Goal: Task Accomplishment & Management: Complete application form

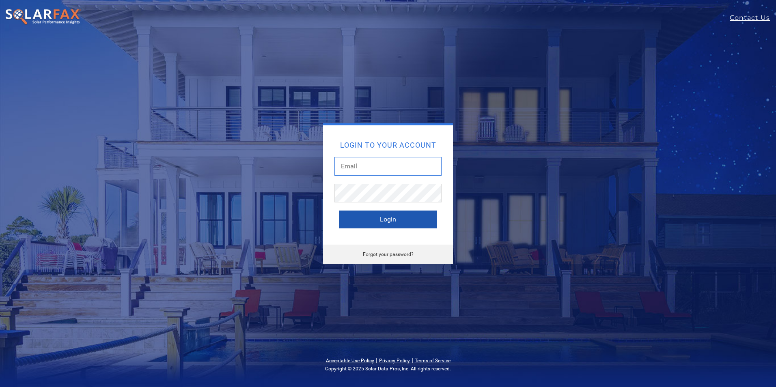
type input "[EMAIL_ADDRESS][DOMAIN_NAME]"
click at [407, 224] on button "Login" at bounding box center [387, 220] width 97 height 18
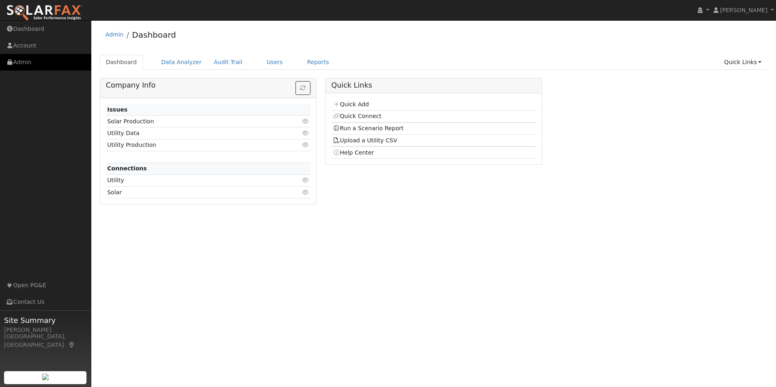
click at [41, 60] on link "Admin" at bounding box center [45, 62] width 91 height 17
click at [270, 61] on link "Users" at bounding box center [274, 62] width 28 height 15
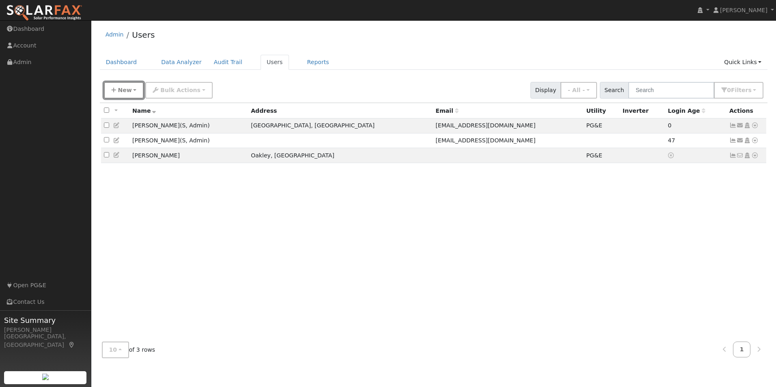
click at [127, 90] on span "New" at bounding box center [125, 90] width 14 height 6
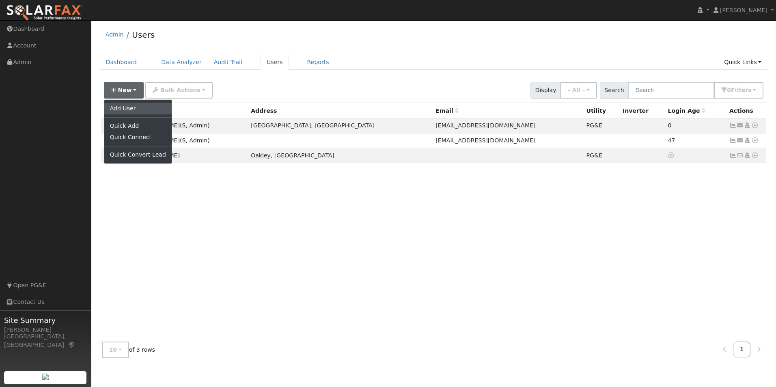
click at [136, 107] on link "Add User" at bounding box center [137, 108] width 67 height 11
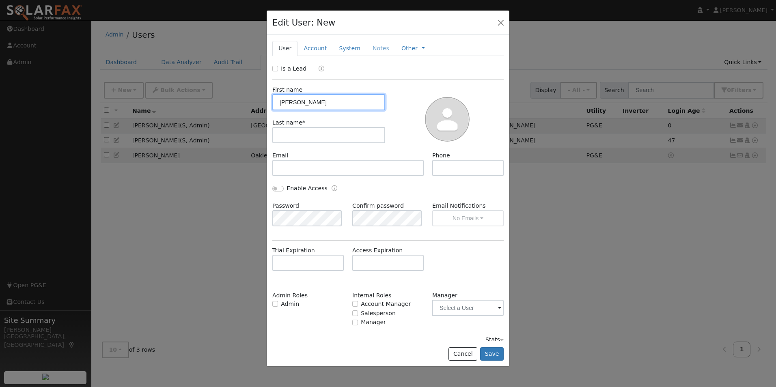
type input "Sally"
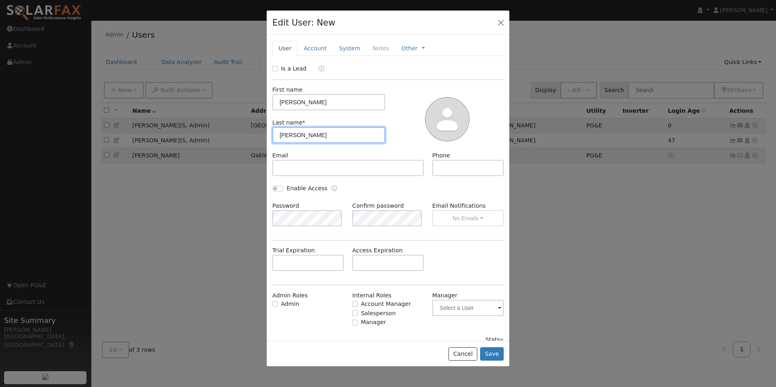
type input "Chang"
click at [446, 169] on input "text" at bounding box center [467, 168] width 71 height 16
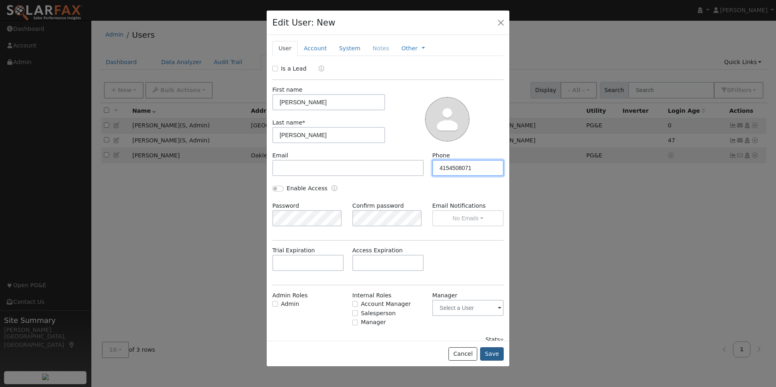
type input "4154508071"
click at [497, 355] on button "Save" at bounding box center [492, 354] width 24 height 14
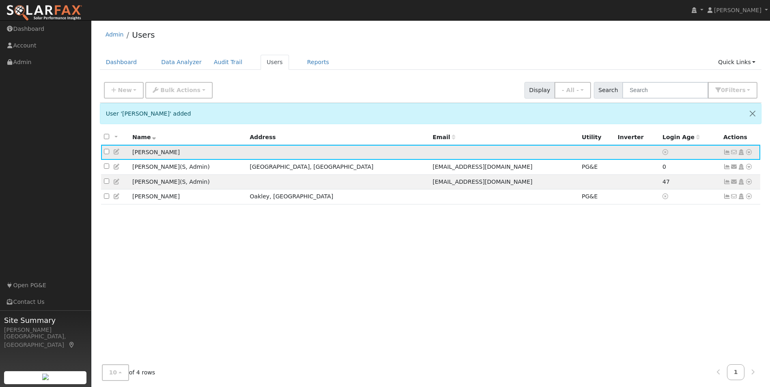
click at [749, 154] on icon at bounding box center [748, 152] width 7 height 6
click at [664, 215] on link "Utility" at bounding box center [664, 213] width 56 height 11
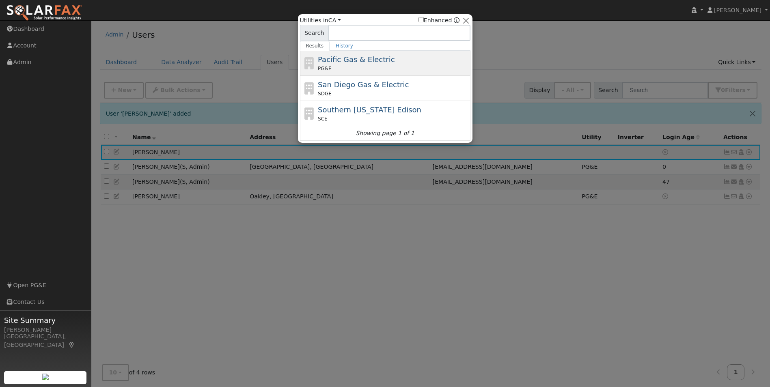
click at [366, 62] on span "Pacific Gas & Electric" at bounding box center [356, 59] width 77 height 9
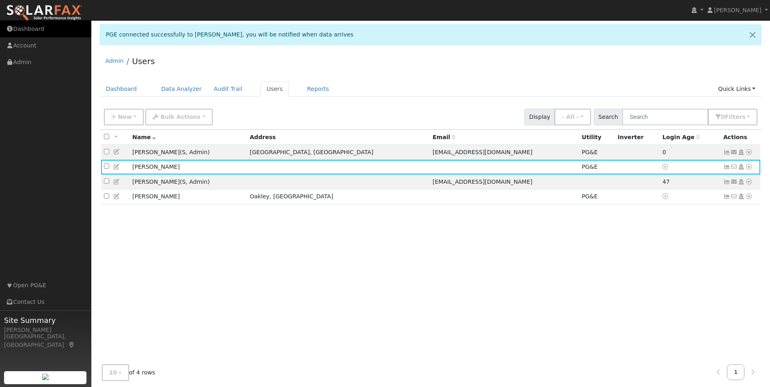
click at [56, 31] on link "Dashboard" at bounding box center [45, 29] width 91 height 17
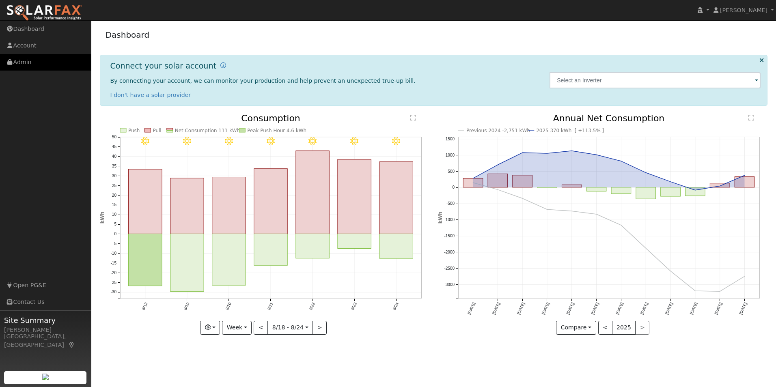
click at [50, 59] on link "Admin" at bounding box center [45, 62] width 91 height 17
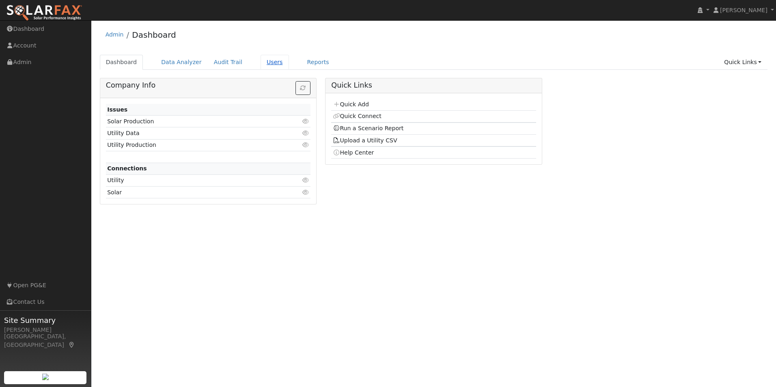
click at [264, 61] on link "Users" at bounding box center [274, 62] width 28 height 15
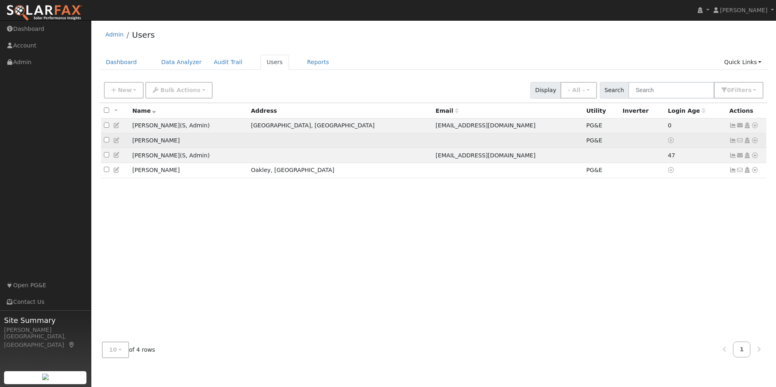
click at [733, 143] on icon at bounding box center [732, 141] width 7 height 6
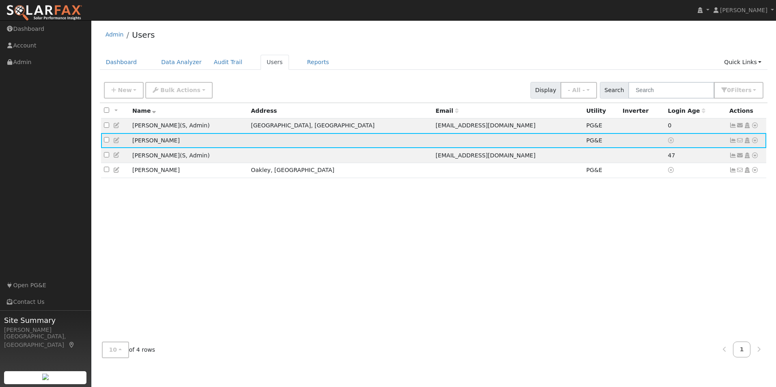
click at [731, 141] on div "Edit User: New Select an Ac... New Account Nickname Cancel Create Are you sure …" at bounding box center [434, 221] width 668 height 286
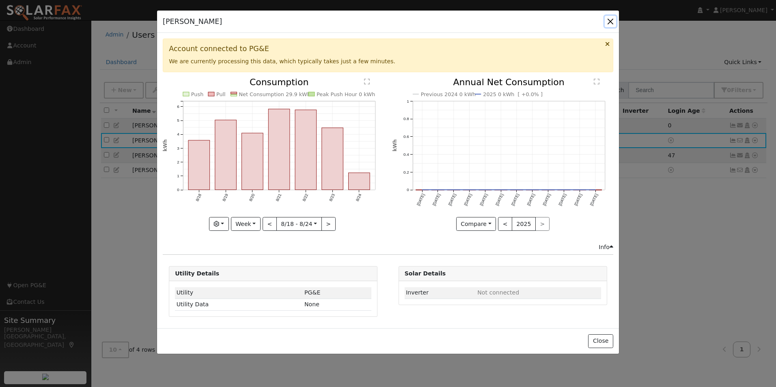
drag, startPoint x: 613, startPoint y: 21, endPoint x: 546, endPoint y: 43, distance: 70.8
click at [613, 21] on button "button" at bounding box center [609, 21] width 11 height 11
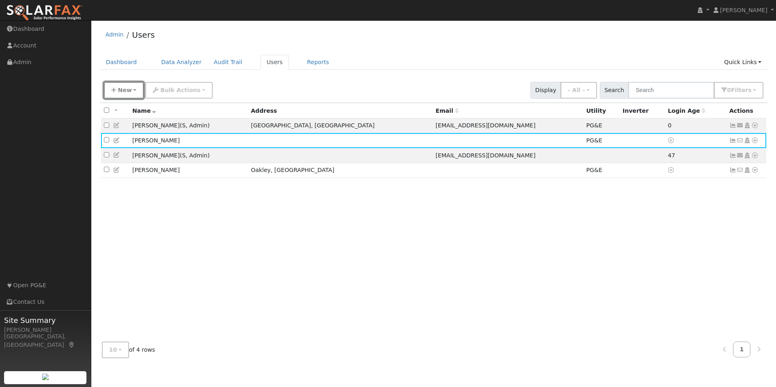
click at [129, 90] on button "New" at bounding box center [124, 90] width 40 height 17
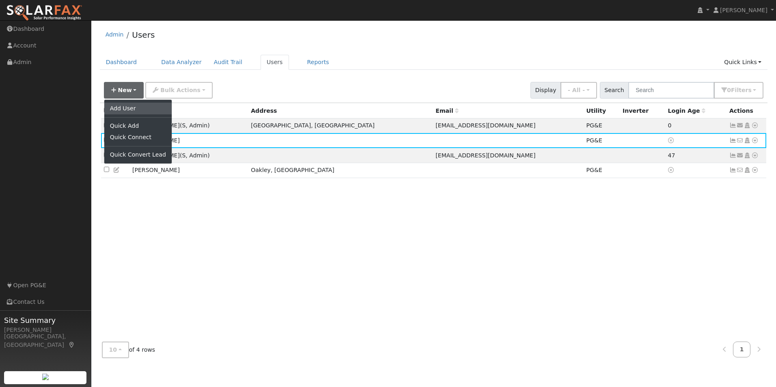
click at [139, 112] on link "Add User" at bounding box center [137, 108] width 67 height 11
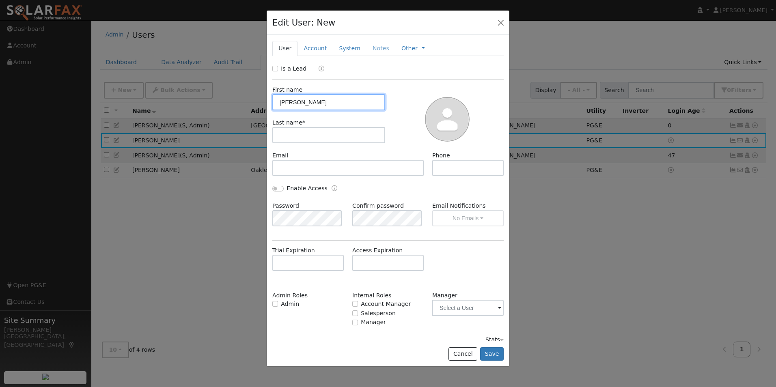
type input "[PERSON_NAME]"
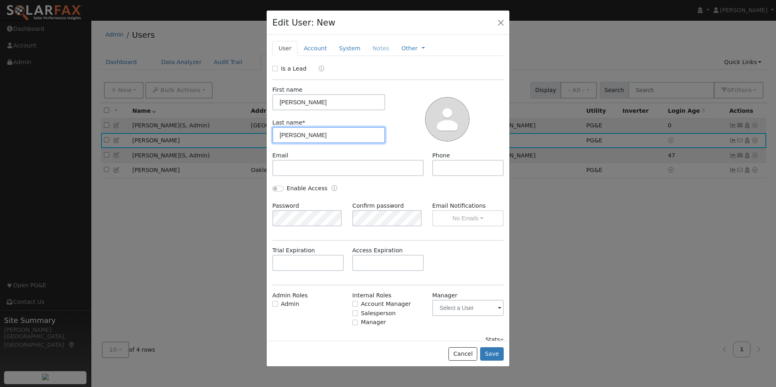
type input "[PERSON_NAME]"
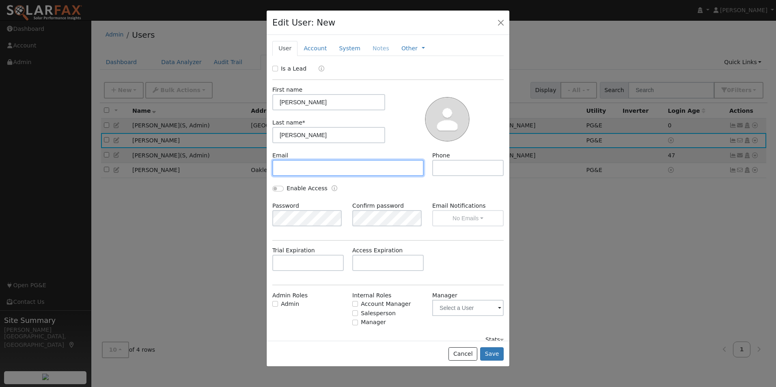
click at [310, 170] on input "text" at bounding box center [347, 168] width 151 height 16
type input "[PERSON_NAME][EMAIL_ADDRESS][DOMAIN_NAME]"
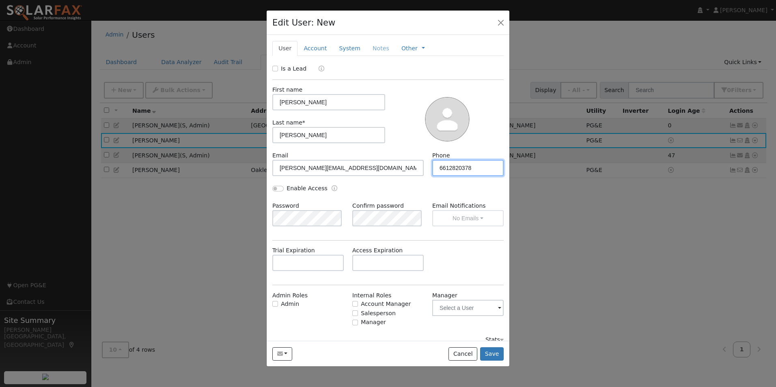
type input "6612820378"
click at [276, 188] on input "Enable Access" at bounding box center [277, 189] width 11 height 6
checkbox input "true"
click at [0, 0] on div "Edit User: New Select an Ac... New Account Nickname Cancel Create Are you sure …" at bounding box center [0, 0] width 0 height 0
click at [471, 196] on div "Enable Access" at bounding box center [388, 192] width 240 height 17
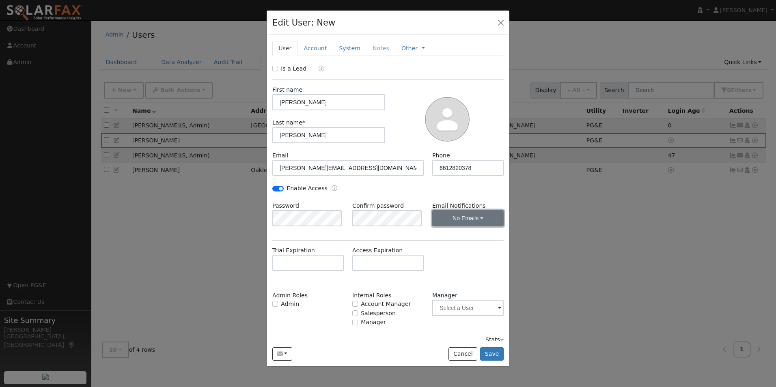
click at [470, 216] on button "No Emails" at bounding box center [467, 218] width 71 height 16
click at [458, 237] on link "No Emails" at bounding box center [456, 236] width 56 height 11
click at [480, 314] on input "text" at bounding box center [467, 308] width 71 height 16
click at [482, 308] on input "text" at bounding box center [467, 308] width 71 height 16
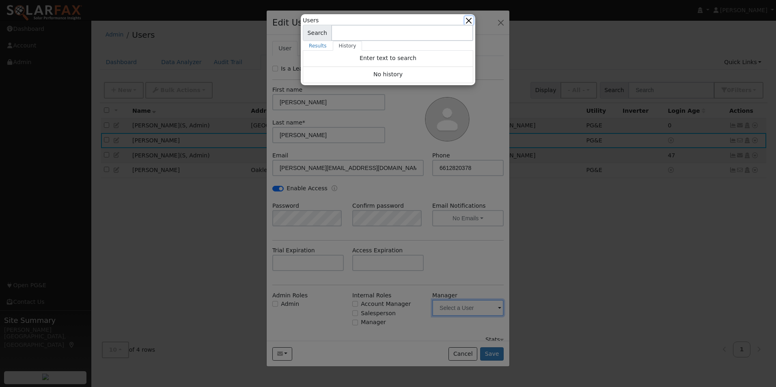
click at [470, 18] on button "button" at bounding box center [469, 20] width 9 height 9
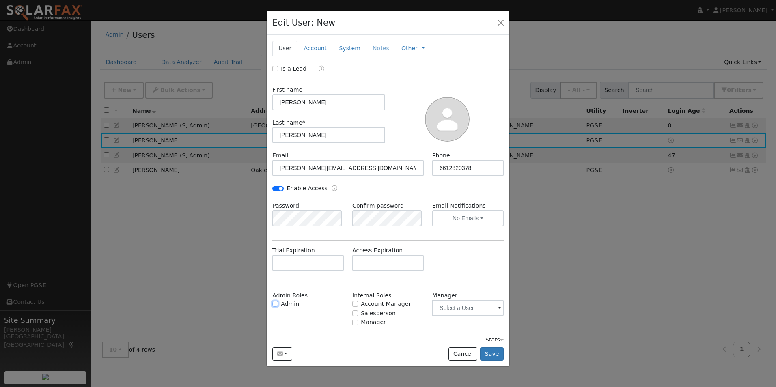
click at [274, 304] on input "Admin" at bounding box center [275, 304] width 6 height 6
checkbox input "true"
click at [495, 353] on button "Save" at bounding box center [492, 354] width 24 height 14
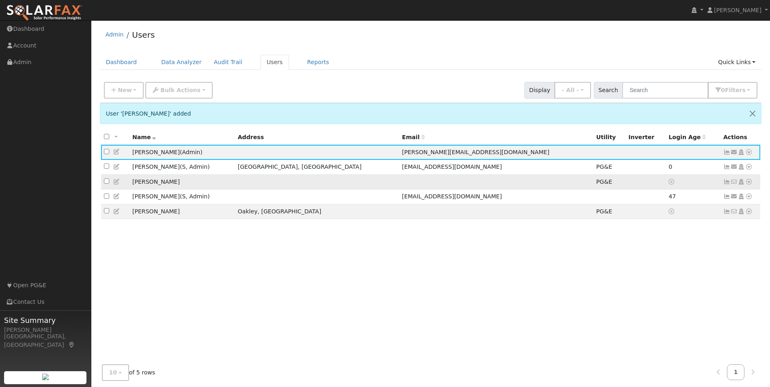
click at [727, 185] on icon at bounding box center [726, 182] width 7 height 6
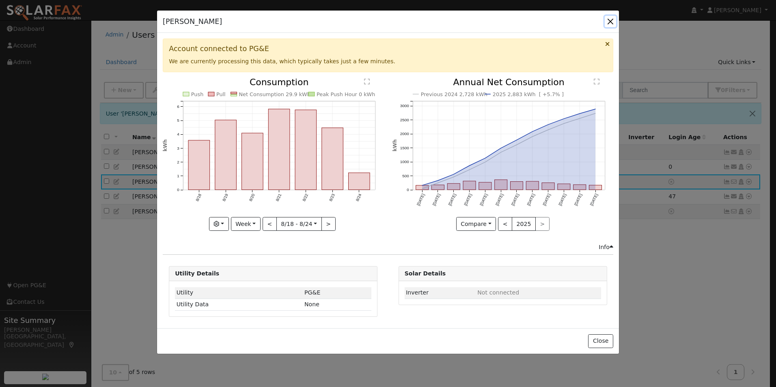
click at [608, 17] on button "button" at bounding box center [609, 21] width 11 height 11
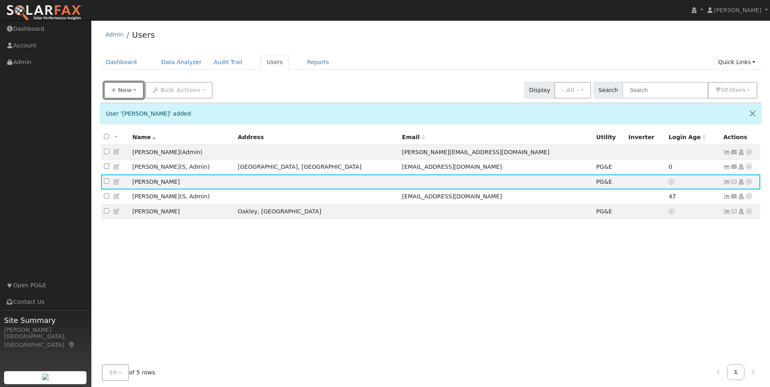
click at [120, 92] on span "New" at bounding box center [125, 90] width 14 height 6
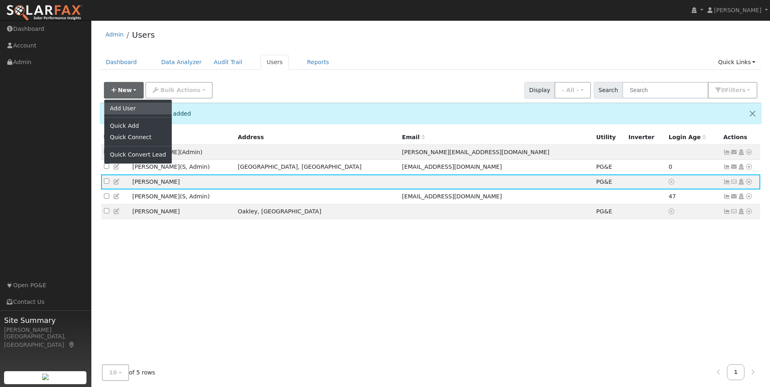
click at [127, 107] on link "Add User" at bounding box center [137, 108] width 67 height 11
checkbox input "false"
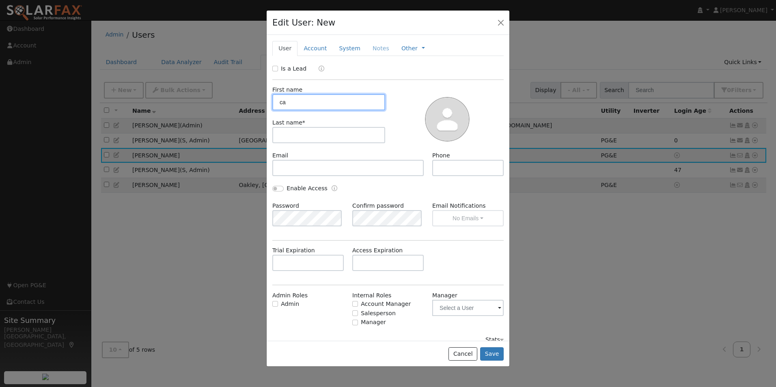
type input "c"
type input "[PERSON_NAME]"
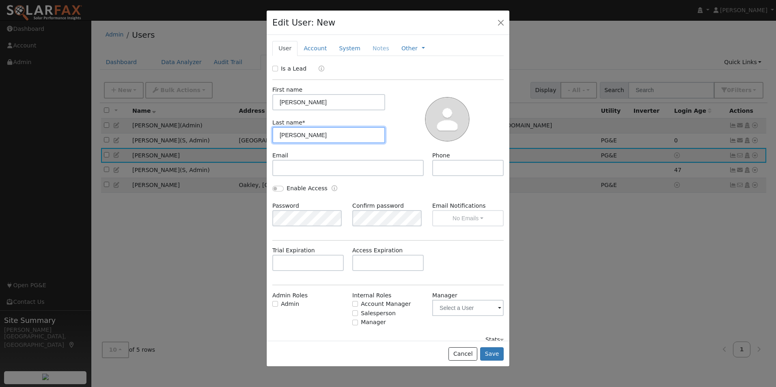
type input "[PERSON_NAME]"
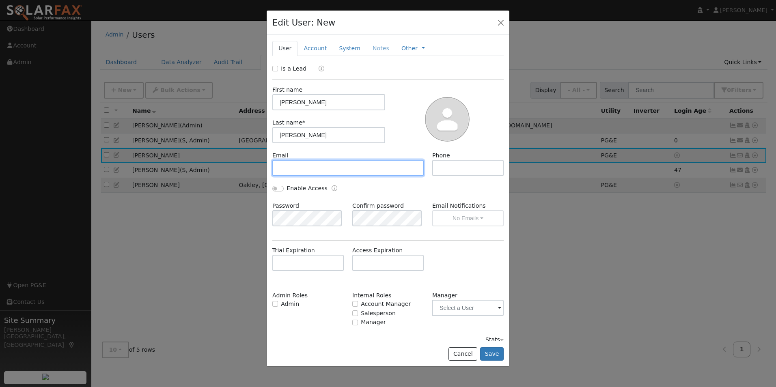
click at [296, 164] on input "text" at bounding box center [347, 168] width 151 height 16
type input "[EMAIL_ADDRESS][DOMAIN_NAME]"
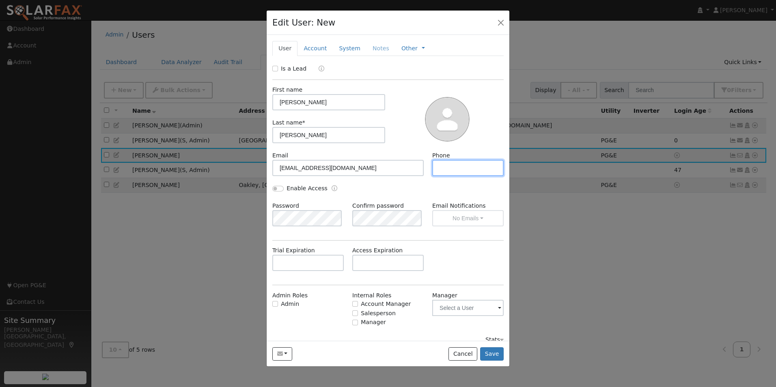
click at [458, 170] on input "text" at bounding box center [467, 168] width 71 height 16
type input "6615995063"
click at [274, 187] on input "Enable Access" at bounding box center [277, 189] width 11 height 6
click at [447, 194] on div "Enable Access" at bounding box center [388, 192] width 240 height 17
click at [493, 352] on button "Save" at bounding box center [492, 354] width 24 height 14
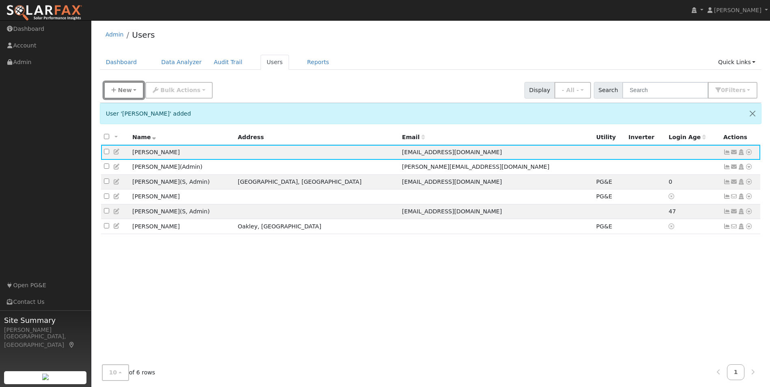
click at [124, 92] on span "New" at bounding box center [125, 90] width 14 height 6
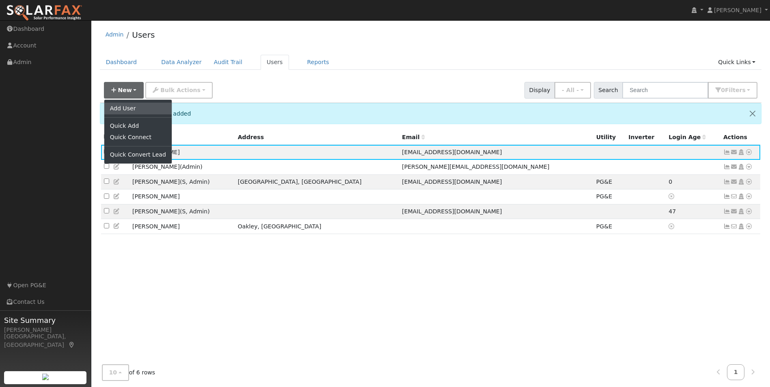
click at [126, 104] on link "Add User" at bounding box center [137, 108] width 67 height 11
checkbox input "false"
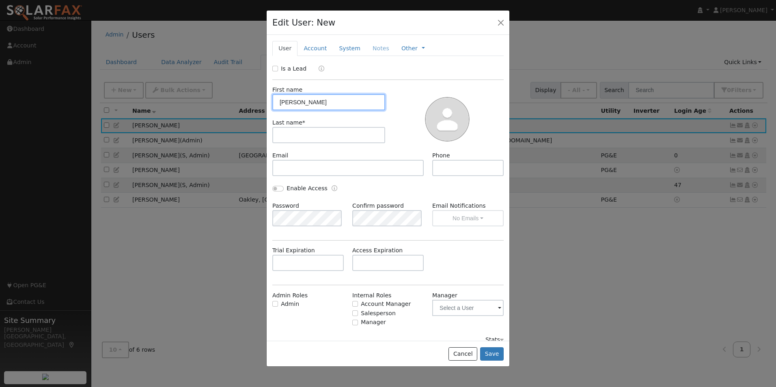
type input "[PERSON_NAME]"
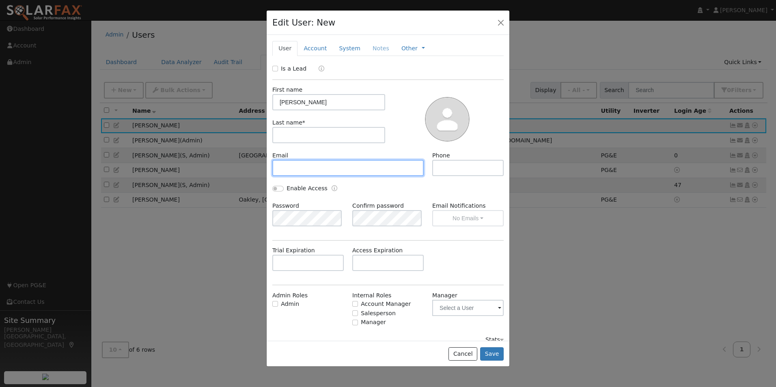
click at [325, 165] on input "text" at bounding box center [347, 168] width 151 height 16
type input "noah@ilumsolar"
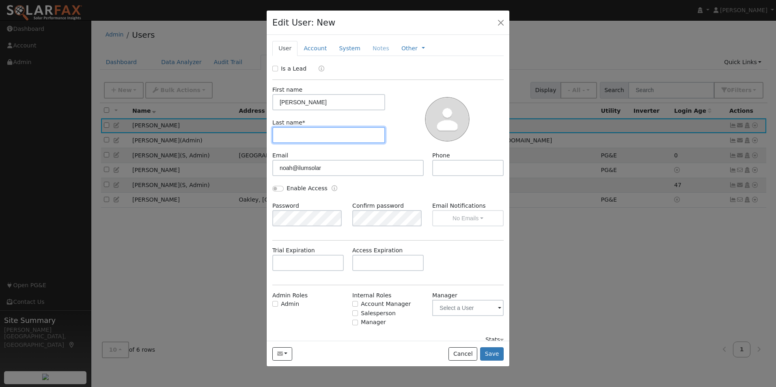
click at [308, 129] on input "text" at bounding box center [328, 135] width 113 height 16
type input "c"
type input "Calugru"
click at [445, 169] on input "text" at bounding box center [467, 168] width 71 height 16
type input "6614774419"
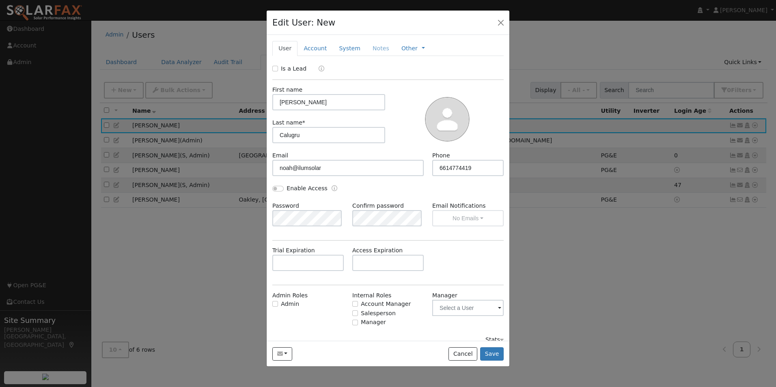
click at [273, 190] on div "Enable Access" at bounding box center [299, 188] width 55 height 9
click at [276, 189] on input "Enable Access" at bounding box center [277, 189] width 11 height 6
checkbox input "true"
click at [303, 245] on div "Is a Lead First name [PERSON_NAME] Last name * Calugru Email [PERSON_NAME] Phon…" at bounding box center [387, 205] width 231 height 280
click at [497, 353] on button "Save" at bounding box center [492, 354] width 24 height 14
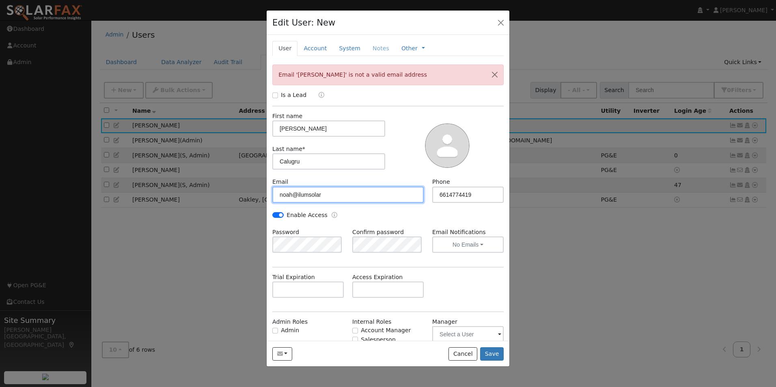
click at [332, 194] on input "noah@ilumsolar" at bounding box center [347, 195] width 151 height 16
type input "[EMAIL_ADDRESS][DOMAIN_NAME]"
click at [497, 357] on button "Save" at bounding box center [492, 354] width 24 height 14
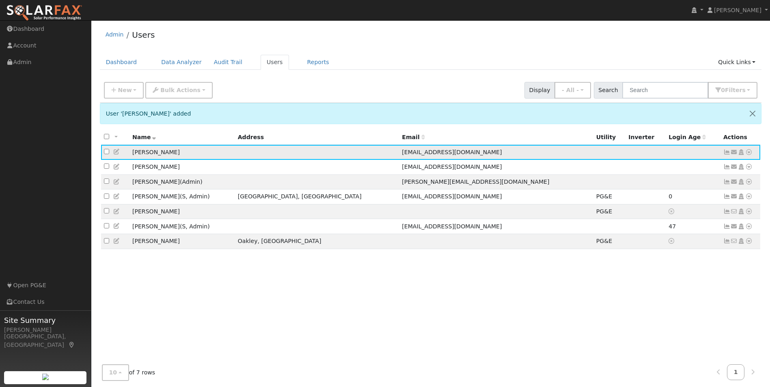
click at [157, 155] on td "[PERSON_NAME]" at bounding box center [181, 152] width 105 height 15
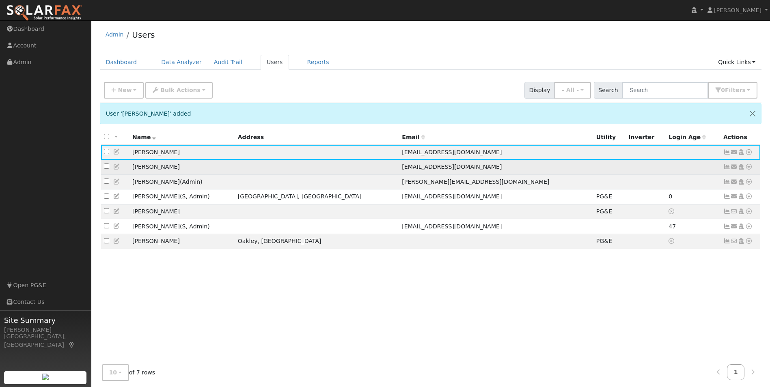
drag, startPoint x: 178, startPoint y: 171, endPoint x: 164, endPoint y: 168, distance: 14.2
click at [164, 168] on td "[PERSON_NAME]" at bounding box center [181, 167] width 105 height 15
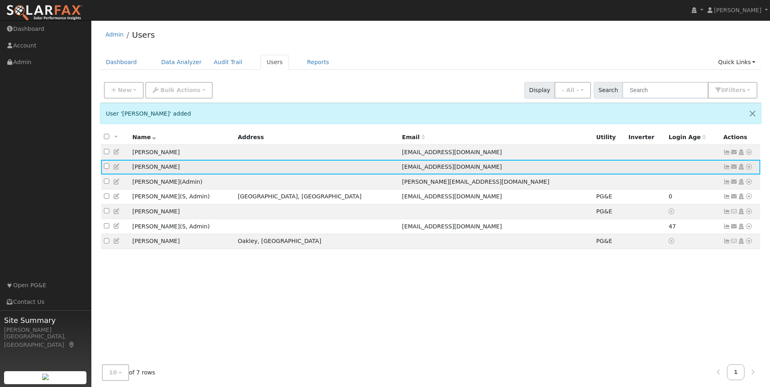
click at [119, 170] on icon at bounding box center [116, 167] width 7 height 6
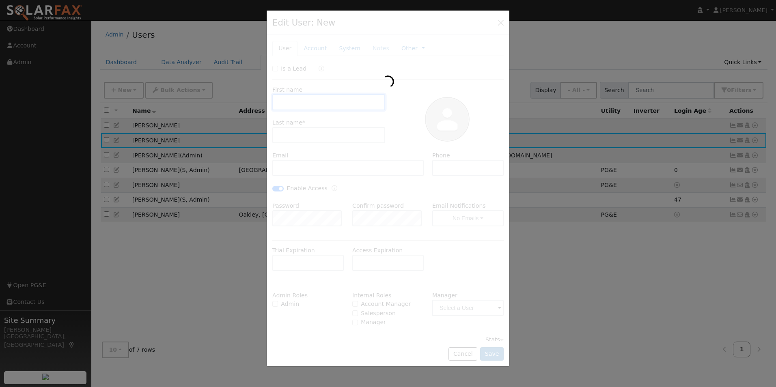
type input "[PERSON_NAME]"
type input "[EMAIL_ADDRESS][DOMAIN_NAME]"
type input "6615995063"
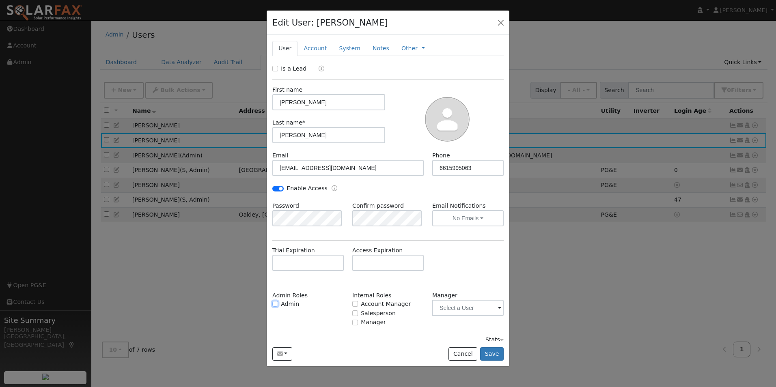
click at [276, 302] on input "Admin" at bounding box center [275, 304] width 6 height 6
checkbox input "true"
click at [494, 351] on button "Save" at bounding box center [492, 354] width 24 height 14
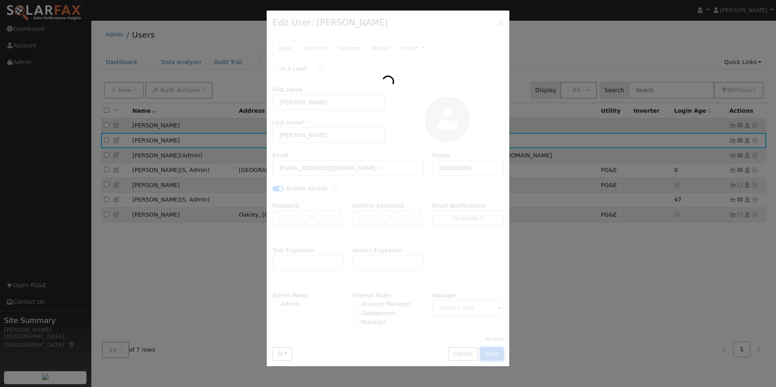
checkbox input "false"
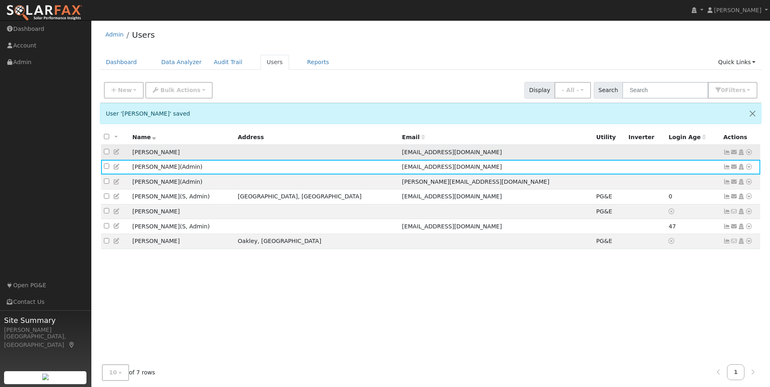
click at [145, 154] on td "[PERSON_NAME]" at bounding box center [181, 152] width 105 height 15
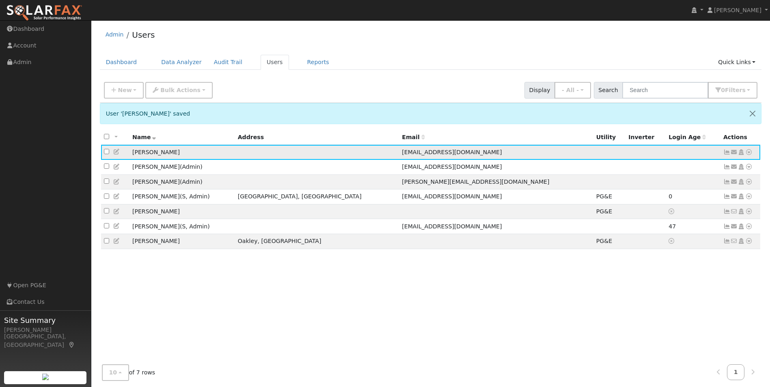
click at [116, 154] on icon at bounding box center [116, 152] width 7 height 6
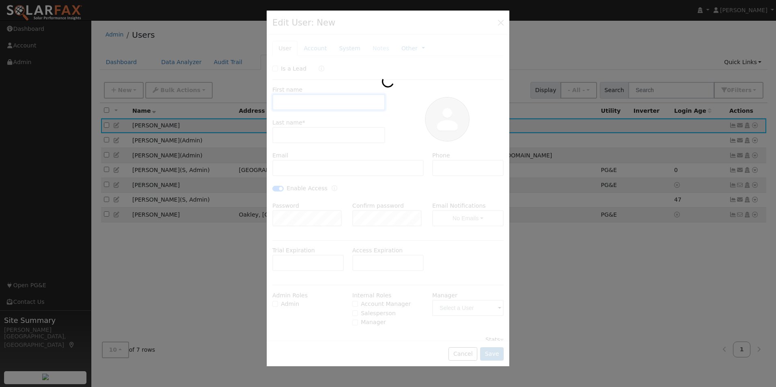
type input "[PERSON_NAME]"
type input "Calugru"
type input "[EMAIL_ADDRESS][DOMAIN_NAME]"
type input "6614774419"
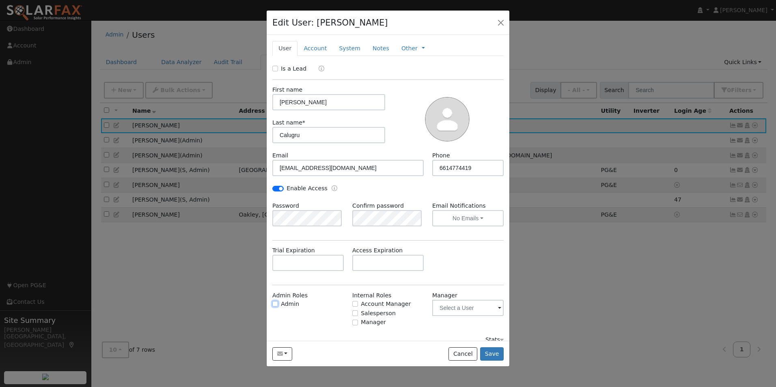
click at [274, 304] on input "Admin" at bounding box center [275, 304] width 6 height 6
checkbox input "true"
click at [489, 356] on button "Save" at bounding box center [492, 354] width 24 height 14
